Goal: Check status: Check status

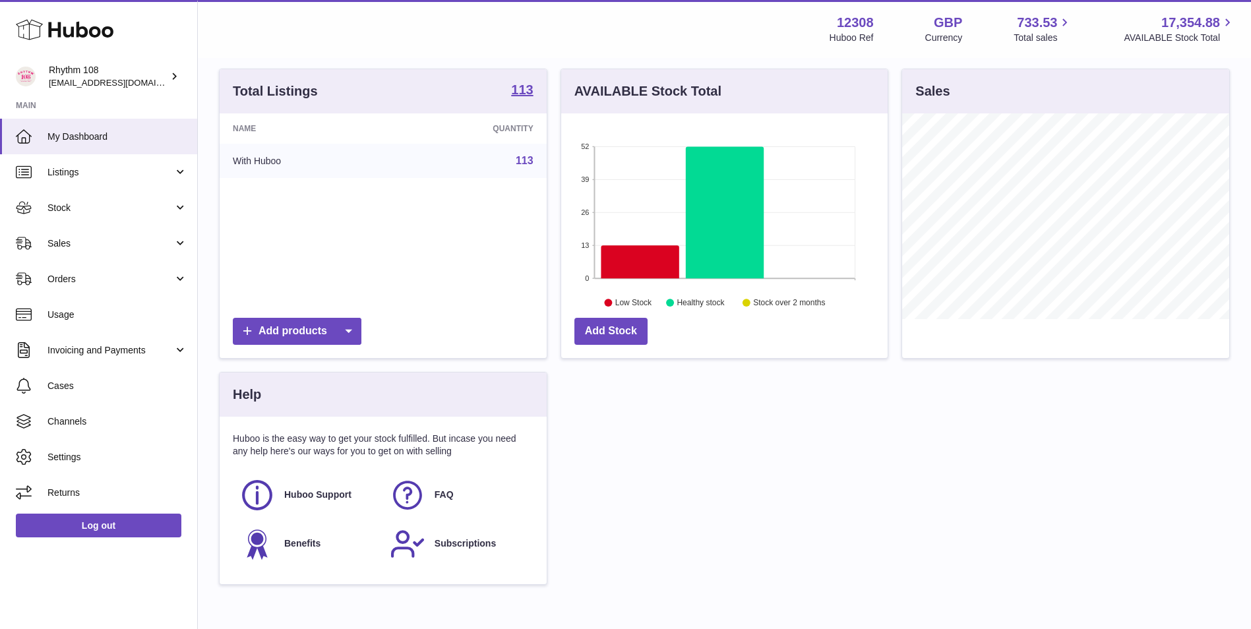
scroll to position [100, 0]
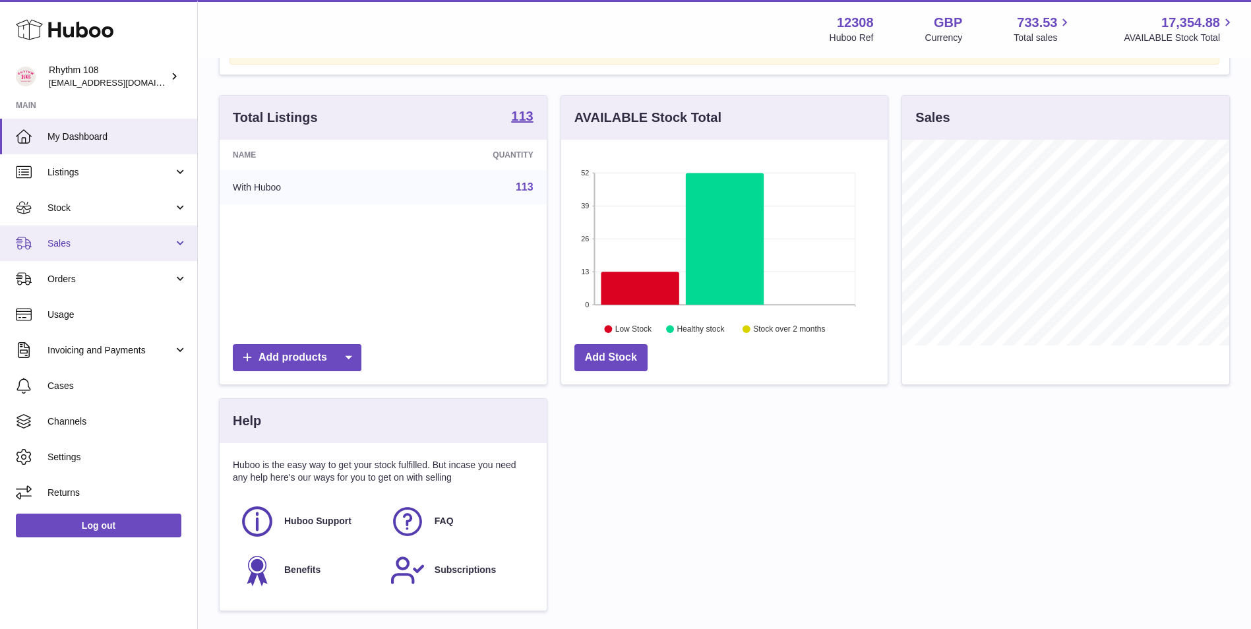
click at [93, 241] on span "Sales" at bounding box center [110, 243] width 126 height 13
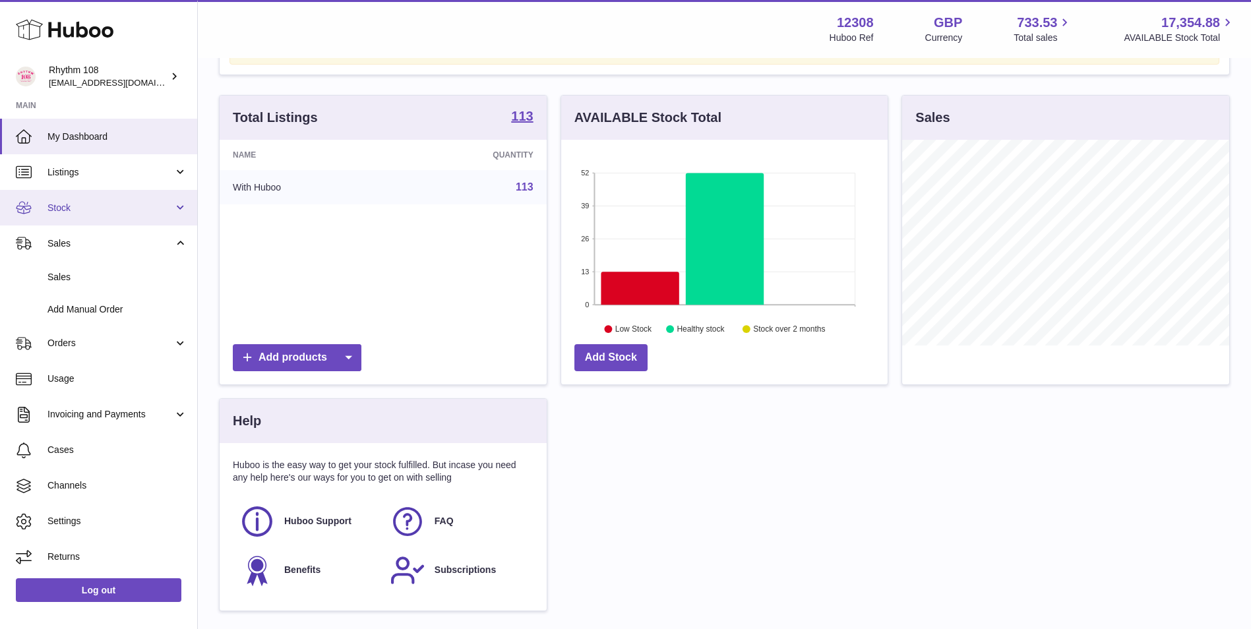
click at [104, 190] on link "Stock" at bounding box center [98, 208] width 197 height 36
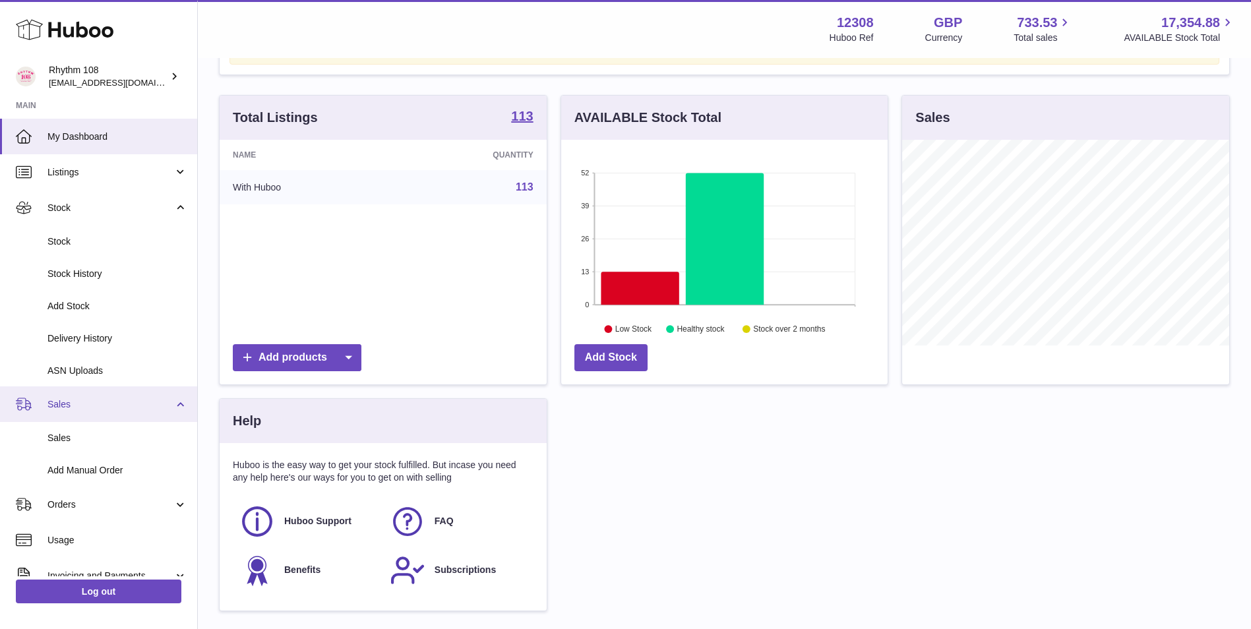
click at [88, 403] on span "Sales" at bounding box center [110, 404] width 126 height 13
click at [86, 409] on span "Sales" at bounding box center [110, 404] width 126 height 13
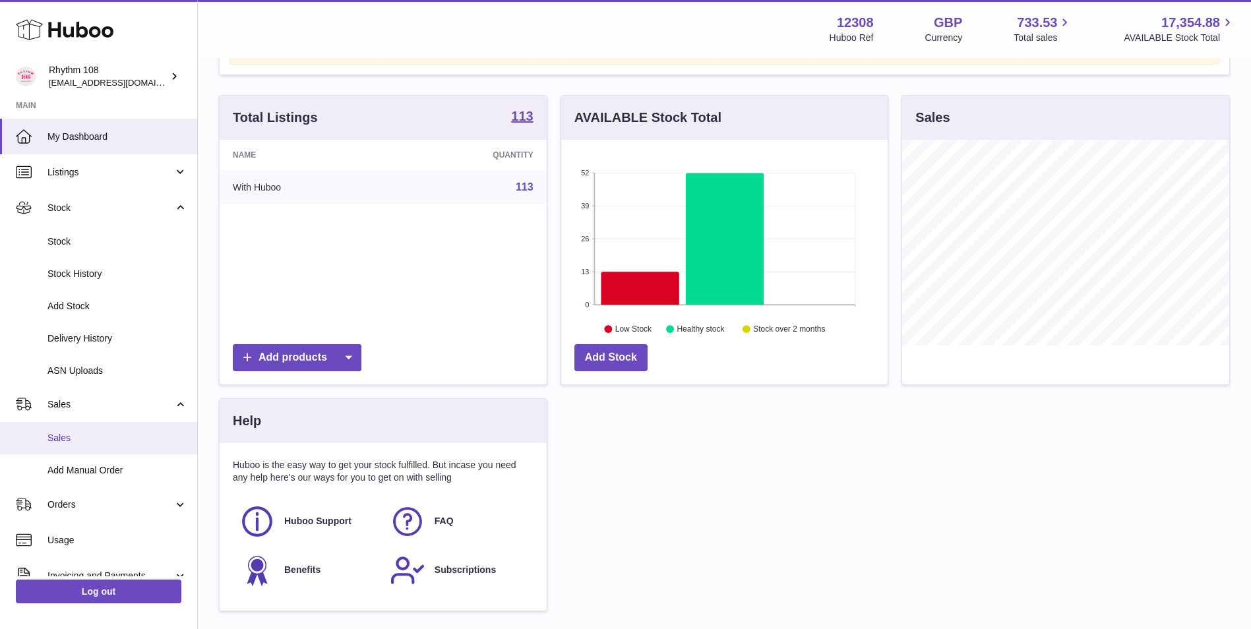
click at [94, 439] on span "Sales" at bounding box center [117, 438] width 140 height 13
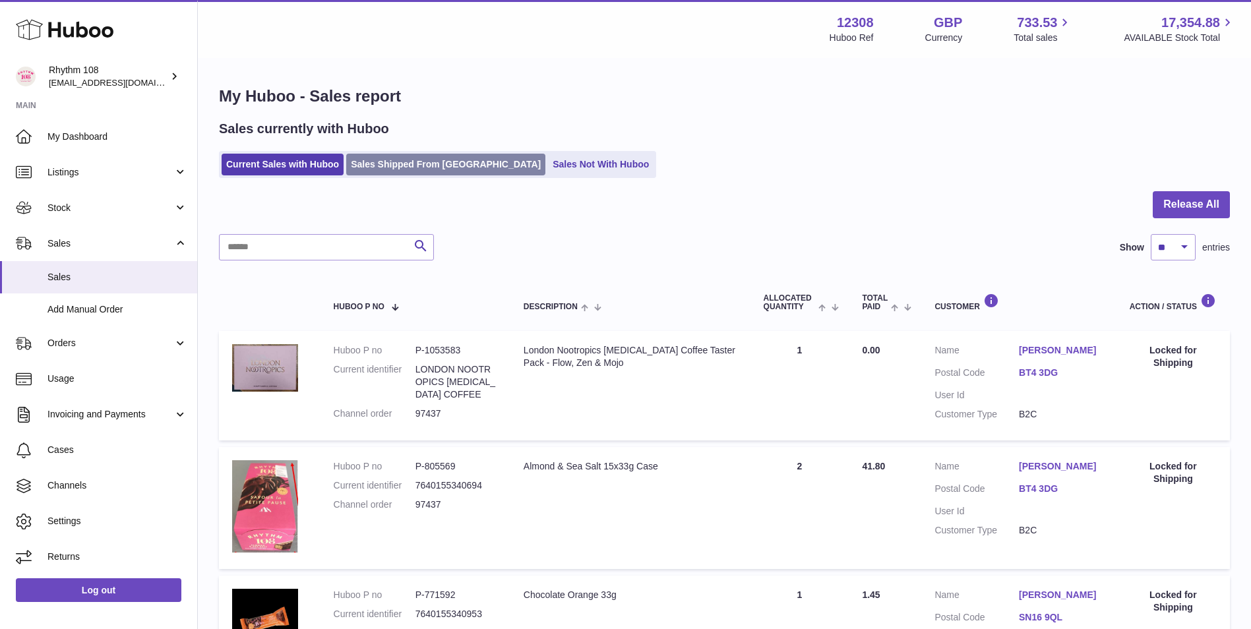
click at [383, 167] on link "Sales Shipped From [GEOGRAPHIC_DATA]" at bounding box center [445, 165] width 199 height 22
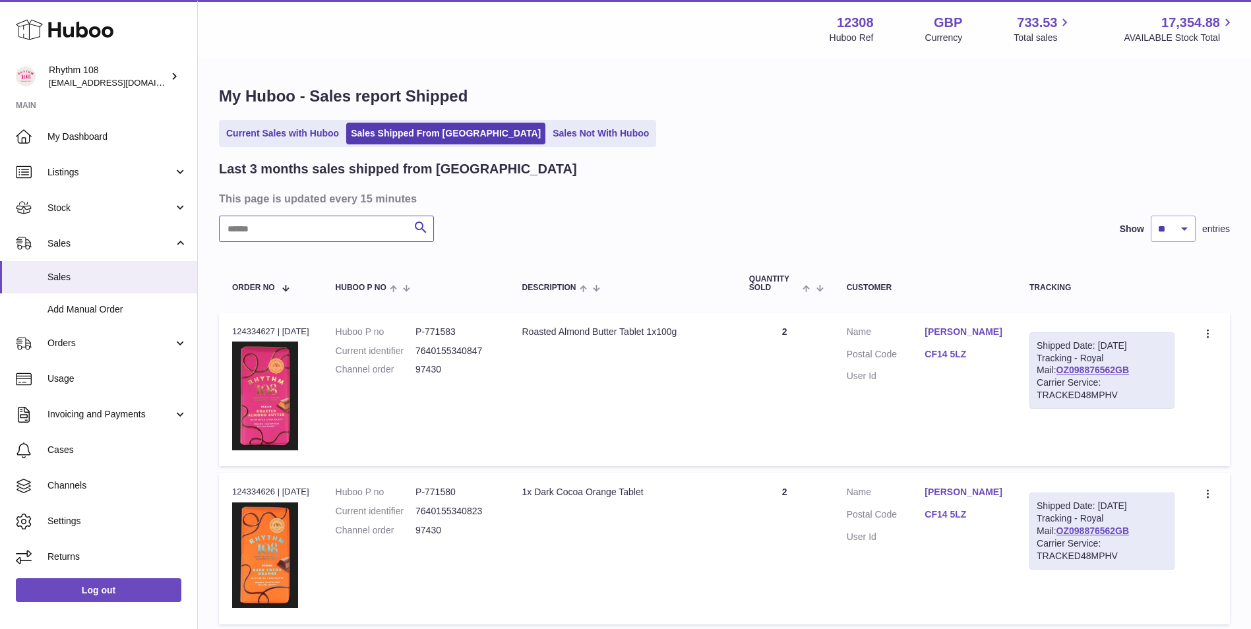
click at [345, 232] on input "text" at bounding box center [326, 229] width 215 height 26
paste input "**********"
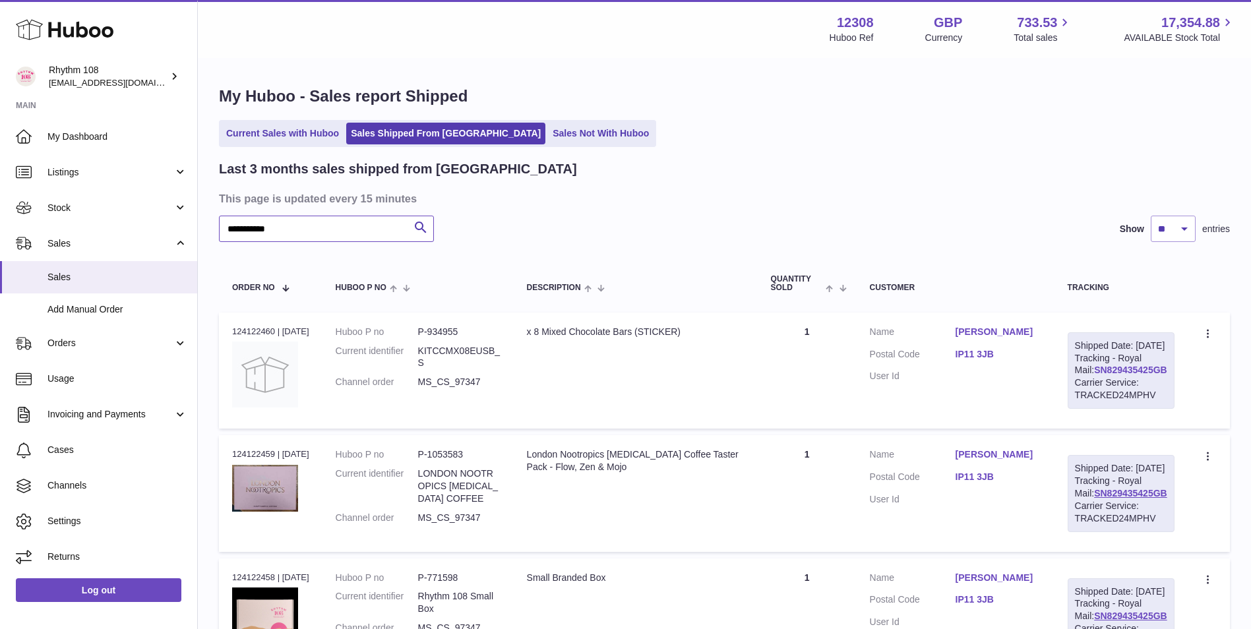
type input "**********"
click at [1141, 375] on link "SN829435425GB" at bounding box center [1130, 370] width 73 height 11
